Goal: Task Accomplishment & Management: Complete application form

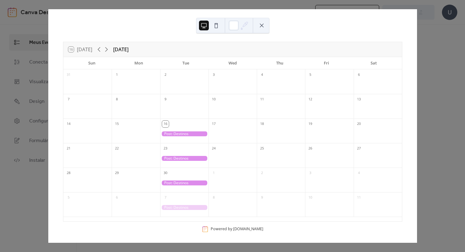
scroll to position [2, 0]
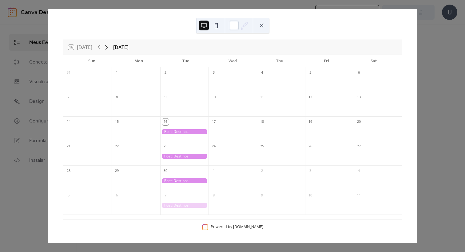
click at [109, 48] on icon at bounding box center [106, 47] width 7 height 7
click at [417, 61] on div "16 Today October 2025 Sun Mon Tue Wed Thu Fri Sat 28 29 30 1 2 3 4 5 6 7 8 9 10…" at bounding box center [232, 126] width 369 height 234
click at [261, 25] on button at bounding box center [262, 26] width 10 height 10
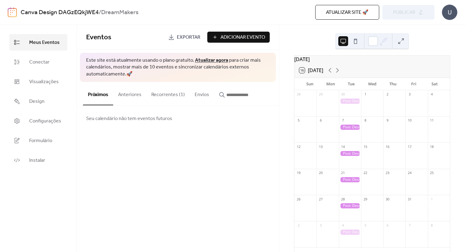
click at [240, 32] on button "Adicionar Evento" at bounding box center [238, 37] width 62 height 11
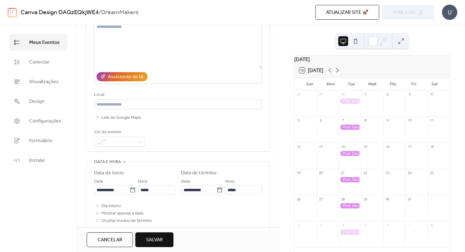
scroll to position [97, 0]
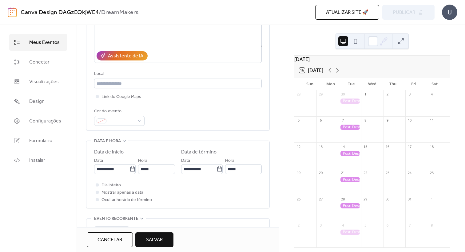
type input "**********"
click at [120, 113] on div "Cor do evento" at bounding box center [118, 111] width 49 height 7
click at [120, 119] on div at bounding box center [119, 121] width 50 height 10
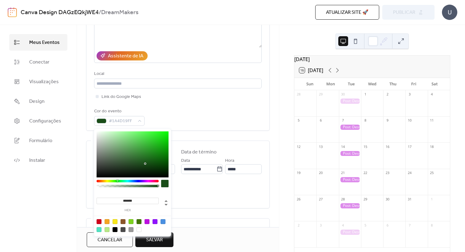
click at [117, 182] on div at bounding box center [128, 181] width 62 height 2
click at [113, 181] on div at bounding box center [128, 181] width 62 height 2
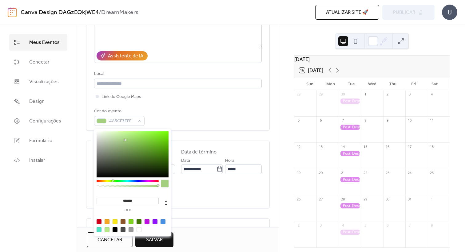
drag, startPoint x: 125, startPoint y: 151, endPoint x: 124, endPoint y: 136, distance: 14.8
click at [124, 136] on div at bounding box center [133, 155] width 72 height 46
type input "*******"
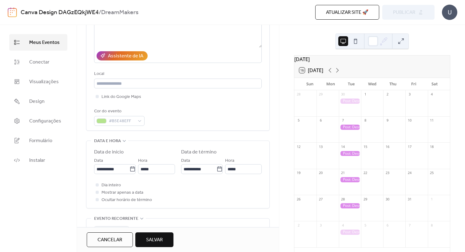
click at [180, 108] on div "**********" at bounding box center [178, 48] width 168 height 156
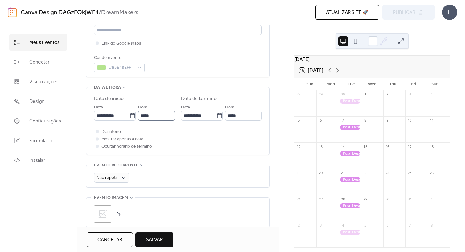
scroll to position [160, 0]
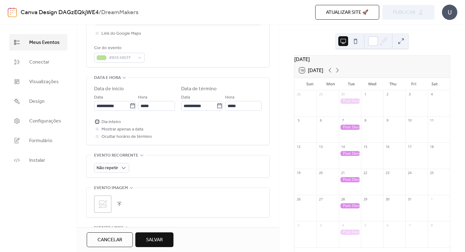
click at [113, 126] on span "Dia inteiro" at bounding box center [110, 122] width 19 height 7
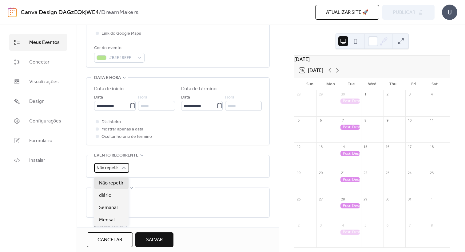
click at [111, 172] on span "Não repetir" at bounding box center [108, 168] width 22 height 8
click at [109, 207] on span "Semanal" at bounding box center [108, 207] width 18 height 7
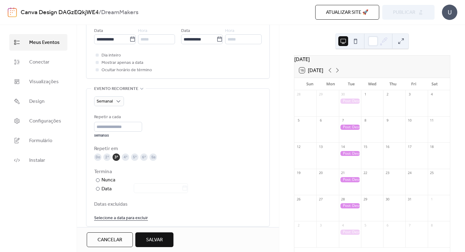
scroll to position [231, 0]
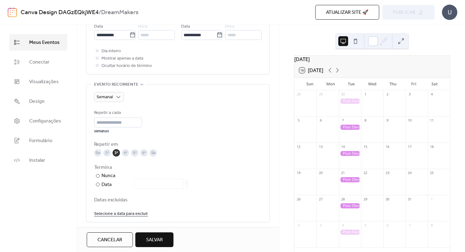
click at [132, 156] on div "5ª" at bounding box center [134, 152] width 7 height 7
click at [117, 157] on div "3ª" at bounding box center [116, 152] width 7 height 7
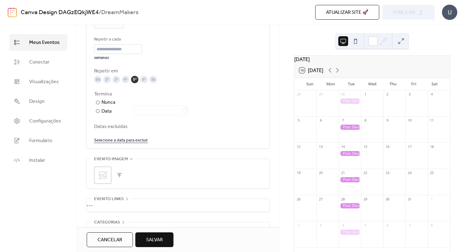
scroll to position [306, 0]
click at [146, 237] on button "Salvar" at bounding box center [154, 240] width 38 height 15
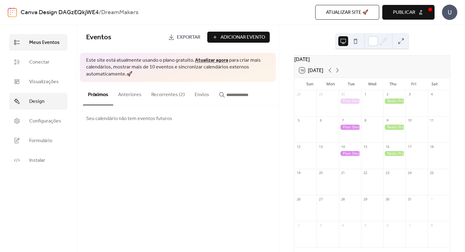
click at [53, 106] on link "Design" at bounding box center [38, 101] width 58 height 17
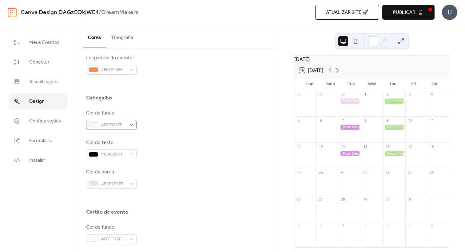
scroll to position [228, 0]
click at [51, 115] on link "Configurações" at bounding box center [38, 121] width 58 height 17
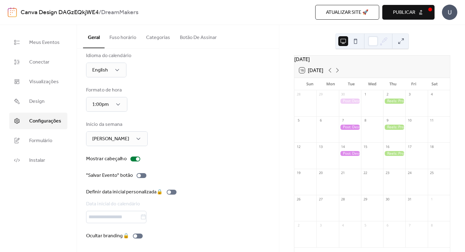
scroll to position [11, 0]
click at [116, 156] on div "Mostrar cabeçalho" at bounding box center [106, 159] width 41 height 7
click at [112, 138] on span "Domingo" at bounding box center [110, 139] width 37 height 10
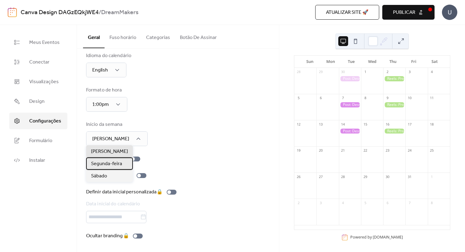
click at [107, 161] on span "Segunda-feira" at bounding box center [106, 163] width 31 height 7
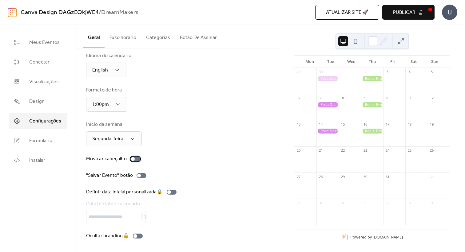
click at [133, 158] on div at bounding box center [133, 159] width 4 height 4
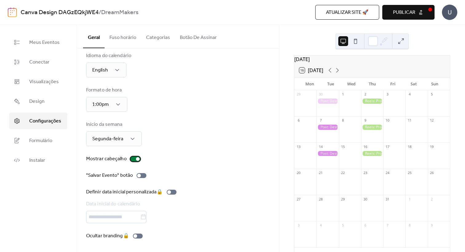
click at [128, 157] on label "Mostrar cabeçalho" at bounding box center [114, 159] width 57 height 7
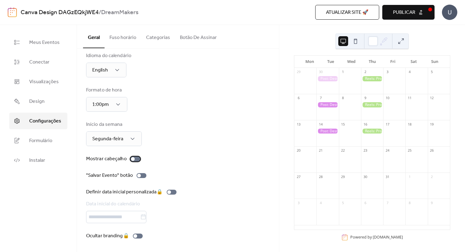
click at [133, 157] on div at bounding box center [133, 159] width 4 height 4
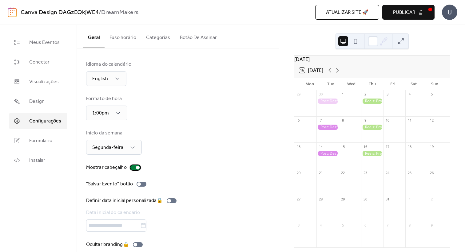
scroll to position [0, 0]
click at [38, 41] on span "Meus Eventos" at bounding box center [44, 42] width 30 height 7
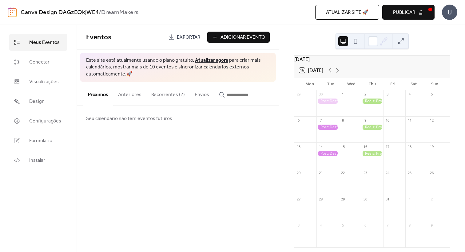
click at [235, 38] on span "Adicionar Evento" at bounding box center [242, 37] width 45 height 7
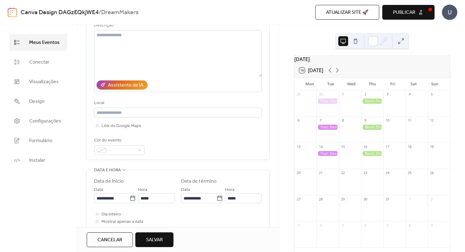
scroll to position [78, 0]
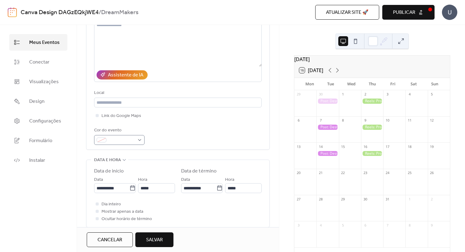
type input "**********"
click at [110, 143] on span at bounding box center [122, 140] width 26 height 7
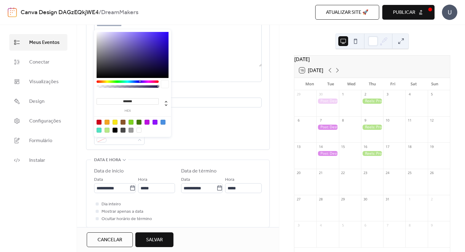
click at [130, 81] on div at bounding box center [128, 82] width 62 height 2
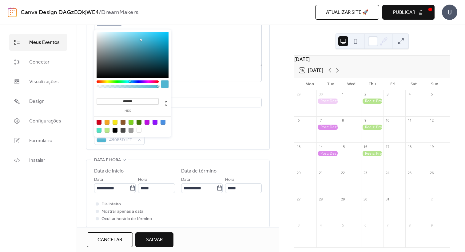
type input "*******"
drag, startPoint x: 131, startPoint y: 44, endPoint x: 141, endPoint y: 40, distance: 11.1
click at [141, 40] on div at bounding box center [133, 55] width 72 height 46
click at [192, 135] on div "Cor do evento #50B6D3FF" at bounding box center [178, 136] width 168 height 18
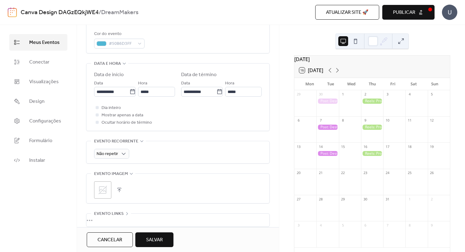
scroll to position [181, 0]
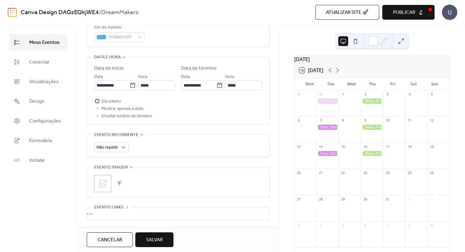
click at [107, 105] on span "Dia inteiro" at bounding box center [110, 101] width 19 height 7
click at [112, 148] on span "Não repetir" at bounding box center [108, 148] width 22 height 8
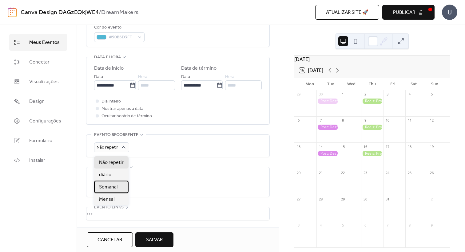
click at [113, 187] on span "Semanal" at bounding box center [108, 187] width 18 height 7
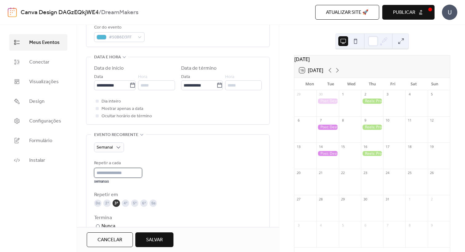
click at [115, 178] on input "*" at bounding box center [118, 173] width 48 height 10
click at [116, 207] on div "3ª" at bounding box center [116, 203] width 7 height 7
click at [151, 206] on div "Sa" at bounding box center [152, 203] width 7 height 7
click at [158, 242] on span "Salvar" at bounding box center [154, 240] width 17 height 7
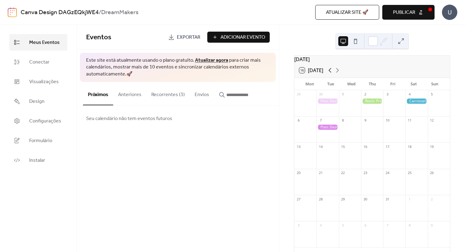
click at [330, 74] on icon at bounding box center [329, 70] width 7 height 7
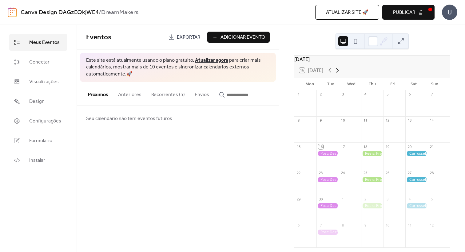
click at [338, 74] on icon at bounding box center [337, 70] width 7 height 7
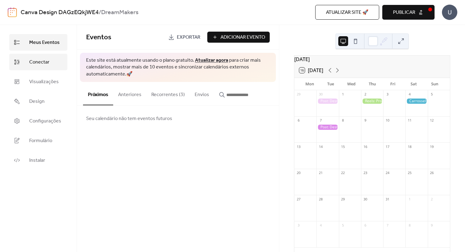
click at [49, 64] on span "Conectar" at bounding box center [39, 62] width 20 height 7
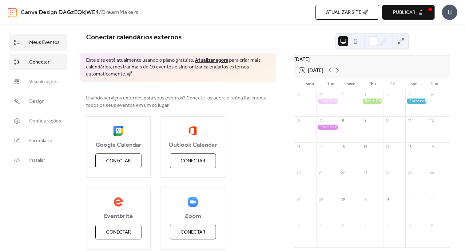
click at [47, 43] on span "Meus Eventos" at bounding box center [44, 42] width 30 height 7
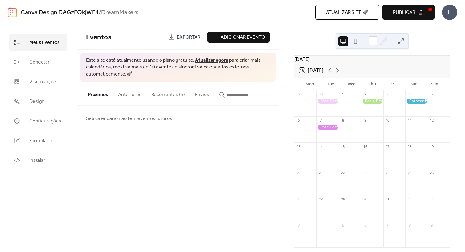
click at [152, 93] on button "Recorrentes (3)" at bounding box center [167, 93] width 43 height 23
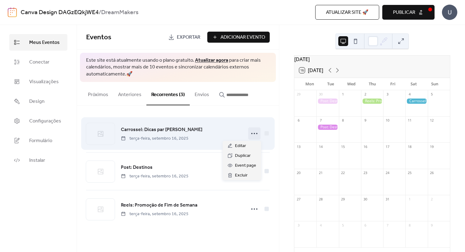
click at [256, 133] on icon at bounding box center [254, 134] width 10 height 10
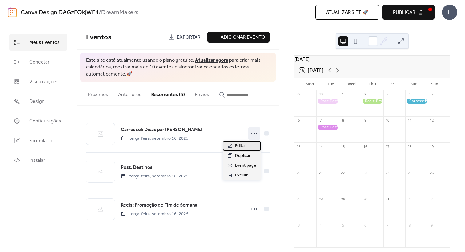
click at [239, 148] on span "Editar" at bounding box center [240, 146] width 11 height 7
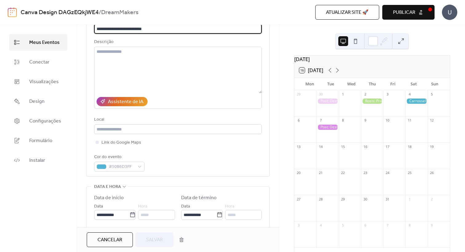
scroll to position [6, 0]
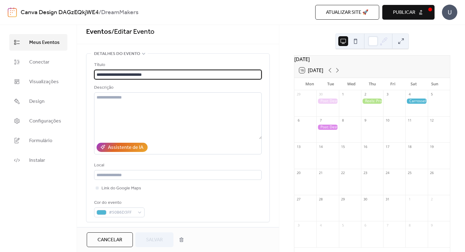
click at [113, 239] on span "Cancelar" at bounding box center [109, 240] width 25 height 7
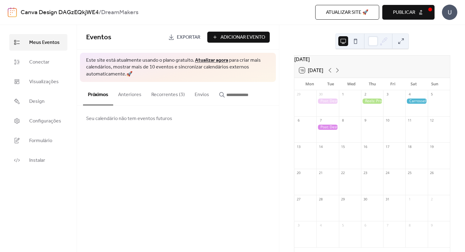
click at [355, 125] on div "8" at bounding box center [350, 121] width 22 height 8
click at [352, 129] on div at bounding box center [350, 133] width 22 height 16
click at [329, 78] on div "16 Today" at bounding box center [372, 70] width 156 height 15
click at [329, 74] on icon at bounding box center [329, 70] width 7 height 7
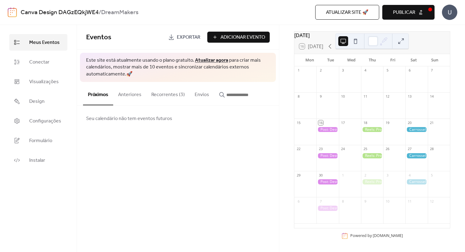
scroll to position [30, 0]
click at [403, 45] on button at bounding box center [401, 41] width 10 height 10
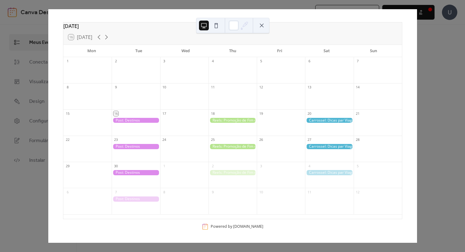
scroll to position [2, 0]
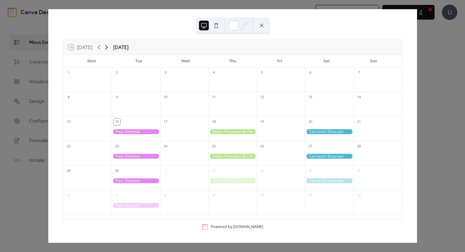
click at [109, 48] on icon at bounding box center [106, 47] width 7 height 7
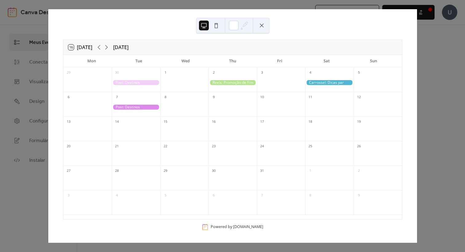
click at [238, 135] on div at bounding box center [232, 132] width 48 height 13
click at [417, 31] on div "16 Today October 2025 Mon Tue Wed Thu Fri Sat Sun 29 30 1 2 3 4 5 6 7 8 9 10 11…" at bounding box center [232, 126] width 369 height 234
click at [266, 23] on button at bounding box center [262, 26] width 10 height 10
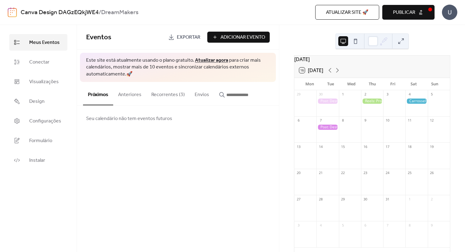
click at [175, 89] on button "Recorrentes (3)" at bounding box center [167, 93] width 43 height 23
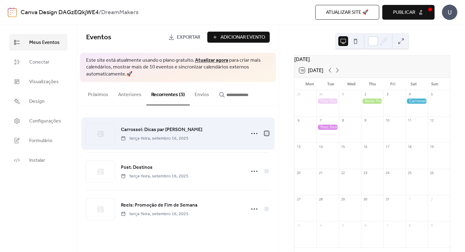
click at [266, 134] on div at bounding box center [266, 134] width 4 height 4
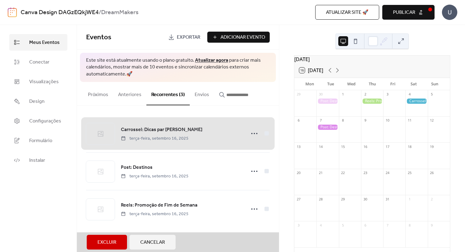
click at [266, 134] on span "Carrossel: Dicas par Viagens terça-feira, setembro 16, 2025" at bounding box center [178, 134] width 184 height 38
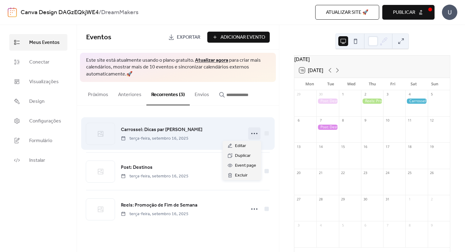
click at [249, 134] on div at bounding box center [254, 134] width 12 height 12
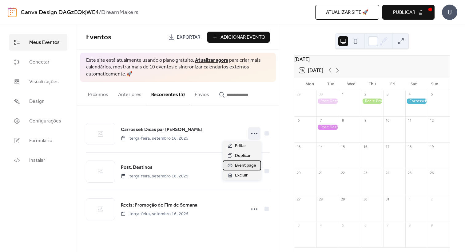
click at [242, 167] on span "Event page" at bounding box center [245, 165] width 21 height 7
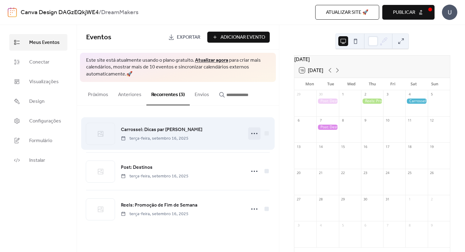
click at [251, 133] on icon at bounding box center [254, 134] width 10 height 10
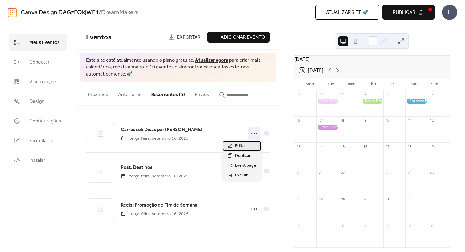
click at [238, 143] on span "Editar" at bounding box center [240, 146] width 11 height 7
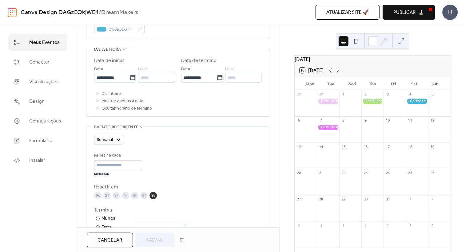
scroll to position [167, 0]
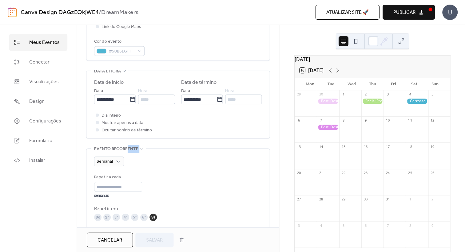
click at [128, 156] on div "Evento recorrente Semanal Repetir a cada * semanas Repetir em Do 2ª 3ª 4ª 5ª 6ª…" at bounding box center [178, 217] width 184 height 138
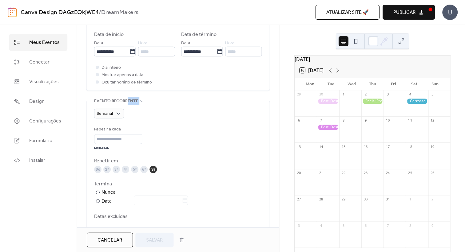
scroll to position [226, 0]
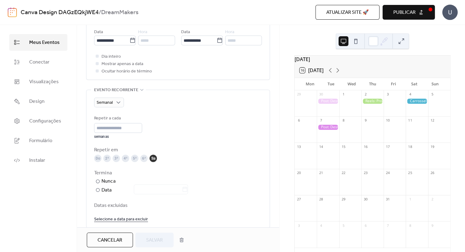
click at [158, 181] on div "Termina ​ Nunca ​ Data" at bounding box center [178, 182] width 168 height 25
click at [103, 195] on div "Data" at bounding box center [144, 191] width 86 height 8
click at [103, 185] on div "Nunca" at bounding box center [108, 181] width 14 height 7
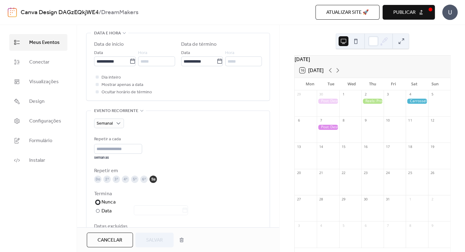
scroll to position [146, 0]
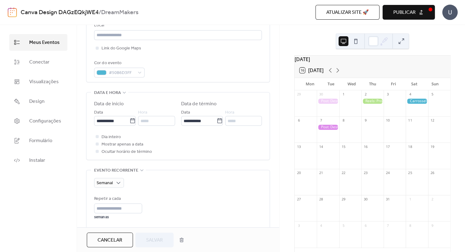
click at [118, 147] on span "Mostrar apenas a data" at bounding box center [122, 144] width 42 height 7
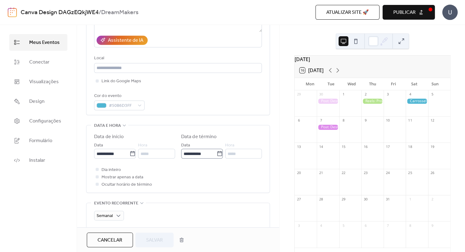
click at [217, 155] on icon at bounding box center [219, 154] width 6 height 6
click at [216, 155] on input "**********" at bounding box center [198, 154] width 35 height 10
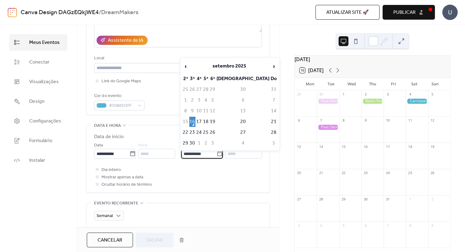
click at [217, 155] on icon at bounding box center [219, 154] width 6 height 6
click at [216, 155] on input "**********" at bounding box center [198, 154] width 35 height 10
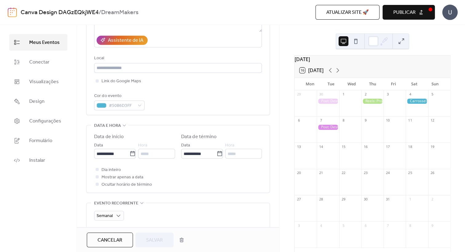
click at [153, 85] on div "Link do Google Maps" at bounding box center [178, 80] width 168 height 7
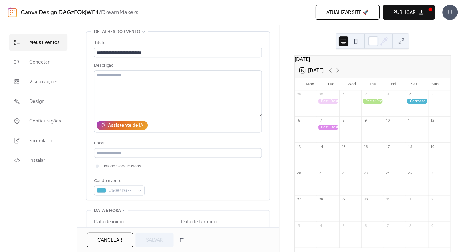
scroll to position [24, 0]
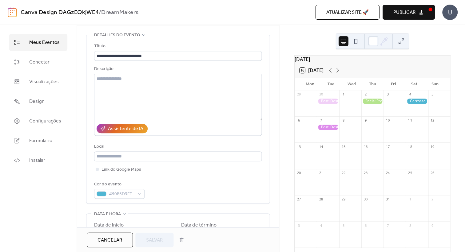
click at [115, 240] on span "Cancelar" at bounding box center [109, 240] width 25 height 7
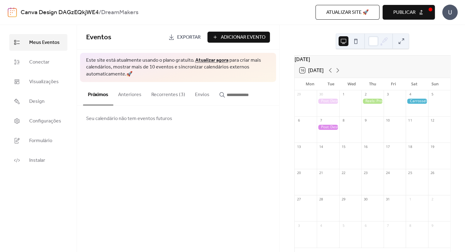
click at [402, 38] on button at bounding box center [401, 41] width 10 height 10
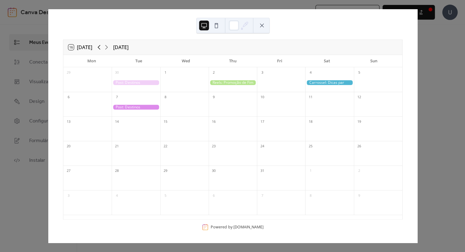
click at [99, 47] on icon at bounding box center [99, 47] width 3 height 5
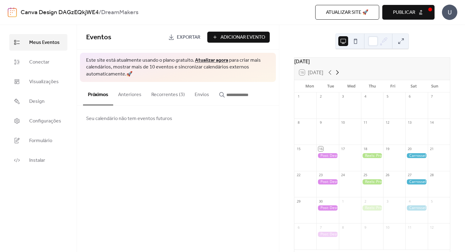
click at [337, 76] on icon at bounding box center [337, 72] width 7 height 7
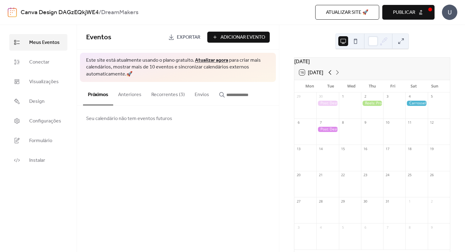
click at [332, 76] on icon at bounding box center [329, 72] width 7 height 7
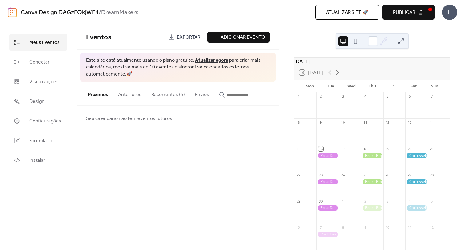
click at [401, 41] on button at bounding box center [401, 41] width 10 height 10
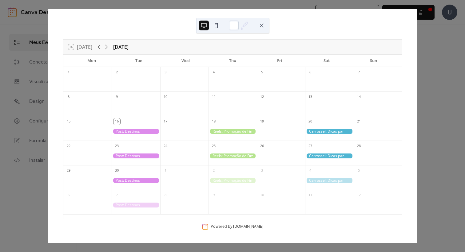
scroll to position [2, 0]
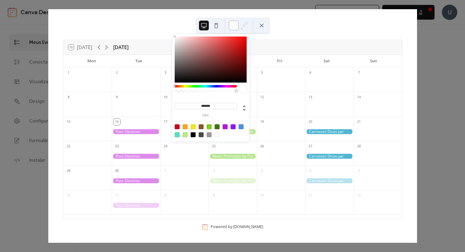
click at [238, 26] on div at bounding box center [234, 26] width 10 height 10
click at [219, 71] on div at bounding box center [211, 60] width 72 height 46
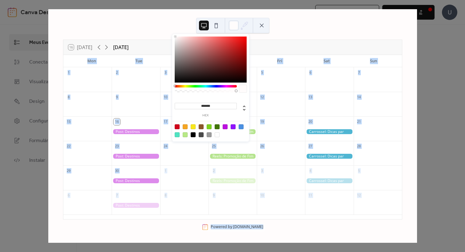
drag, startPoint x: 196, startPoint y: 73, endPoint x: 177, endPoint y: 12, distance: 63.8
click at [177, 12] on body "Canva Design DAGzEQkjWE4 / DreamMakers Atualizar site 🚀 Visualizar Publicar U M…" at bounding box center [232, 126] width 465 height 252
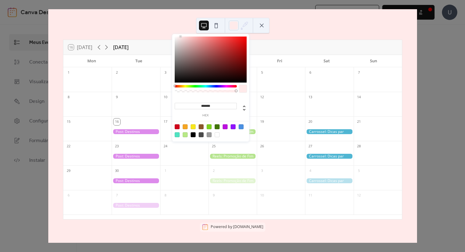
type input "*******"
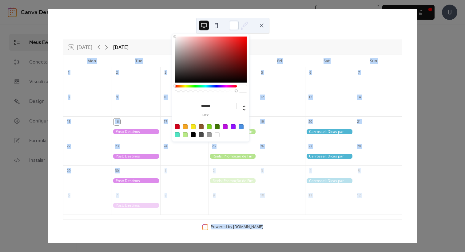
drag, startPoint x: 181, startPoint y: 37, endPoint x: 166, endPoint y: 33, distance: 15.4
click at [166, 33] on body "Canva Design DAGzEQkjWE4 / DreamMakers Atualizar site 🚀 Visualizar Publicar U M…" at bounding box center [232, 126] width 465 height 252
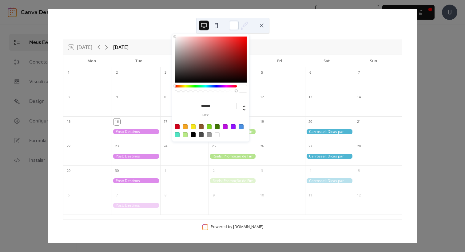
click at [322, 34] on div "16 [DATE] [DATE] Mon Tue Wed Thu Fri Sat Sun 1 2 3 4 5 6 7 8 9 10 11 12 13 14 1…" at bounding box center [232, 126] width 369 height 234
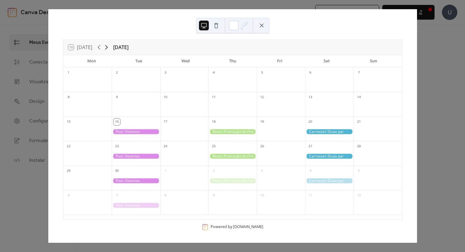
click at [108, 49] on icon at bounding box center [106, 47] width 7 height 7
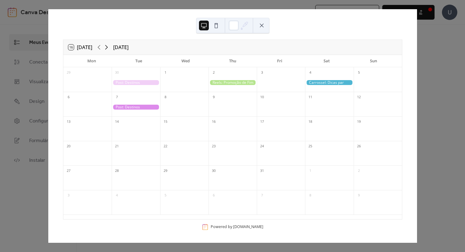
click at [108, 49] on icon at bounding box center [106, 47] width 7 height 7
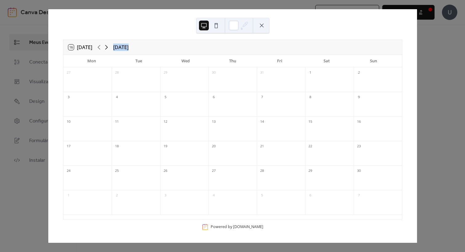
click at [108, 49] on icon at bounding box center [106, 47] width 7 height 7
click at [98, 49] on icon at bounding box center [98, 47] width 7 height 7
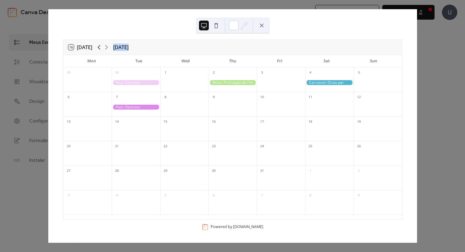
click at [98, 49] on icon at bounding box center [98, 47] width 7 height 7
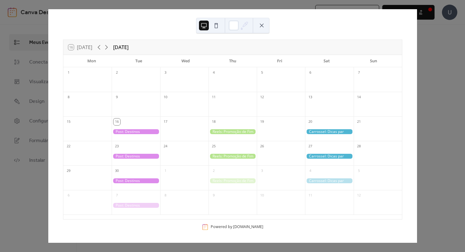
click at [417, 33] on div "16 [DATE] [DATE] Mon Tue Wed Thu Fri Sat Sun 1 2 3 4 5 6 7 8 9 10 11 12 13 14 1…" at bounding box center [232, 126] width 369 height 234
click at [410, 15] on div "16 [DATE] [DATE] Mon Tue Wed Thu Fri Sat Sun 1 2 3 4 5 6 7 8 9 10 11 12 13 14 1…" at bounding box center [232, 126] width 369 height 234
click at [417, 20] on div "16 [DATE] [DATE] Mon Tue Wed Thu Fri Sat Sun 1 2 3 4 5 6 7 8 9 10 11 12 13 14 1…" at bounding box center [232, 126] width 369 height 234
click at [263, 22] on button at bounding box center [262, 26] width 10 height 10
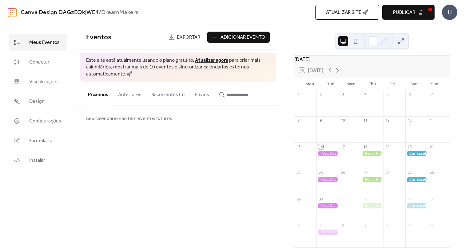
click at [428, 9] on button "Publicar" at bounding box center [408, 12] width 52 height 15
